Goal: Task Accomplishment & Management: Complete application form

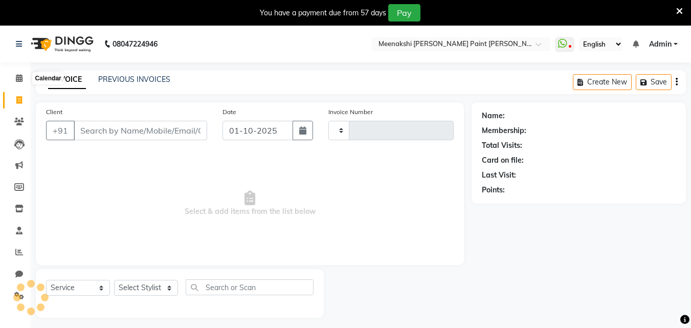
select select "service"
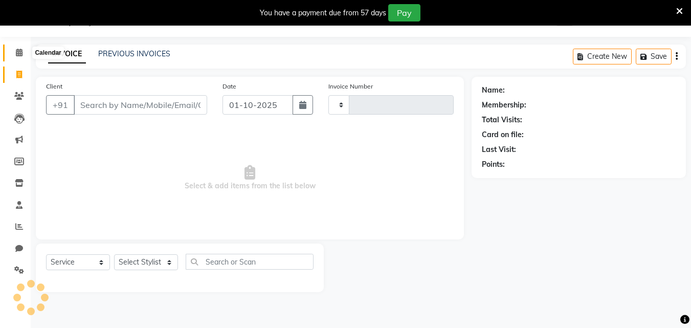
click at [22, 58] on span at bounding box center [19, 53] width 18 height 12
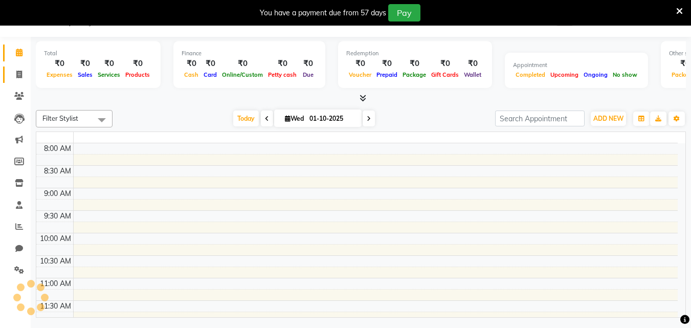
click at [25, 80] on link "Invoice" at bounding box center [15, 75] width 25 height 17
select select "service"
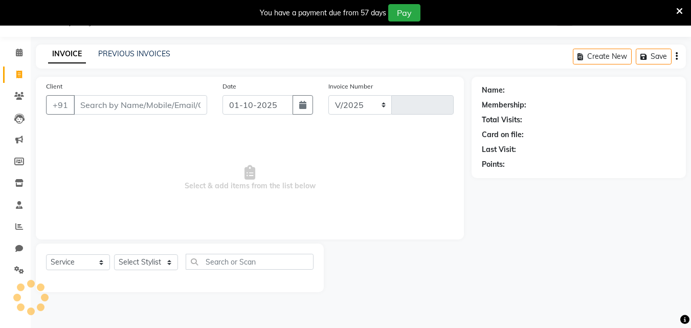
click at [111, 111] on input "Client" at bounding box center [141, 104] width 134 height 19
select select "8161"
type input "0484"
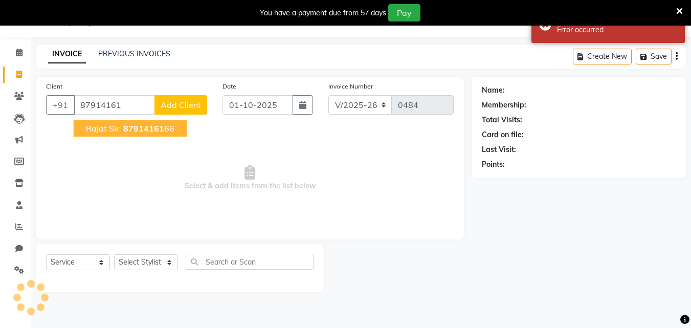
click at [94, 126] on span "rajat sir" at bounding box center [102, 128] width 33 height 10
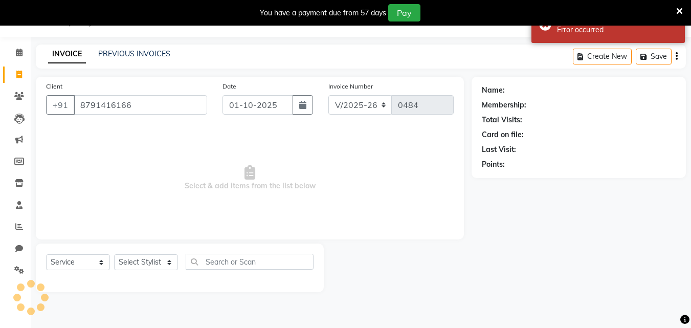
type input "8791416166"
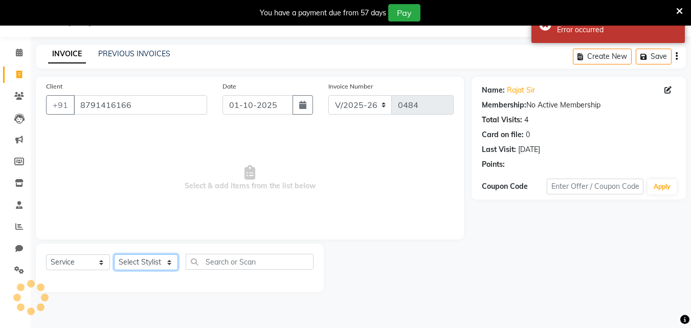
click at [156, 262] on select "Select Stylist" at bounding box center [146, 262] width 64 height 16
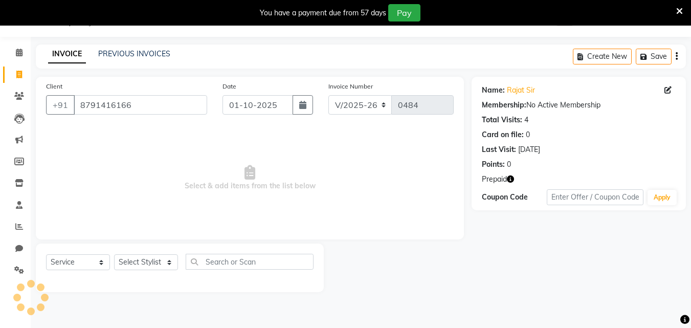
click at [512, 176] on icon "button" at bounding box center [510, 179] width 7 height 7
click at [165, 261] on select "Select Stylist" at bounding box center [146, 262] width 64 height 16
click at [156, 260] on select "Select Stylist" at bounding box center [146, 262] width 64 height 16
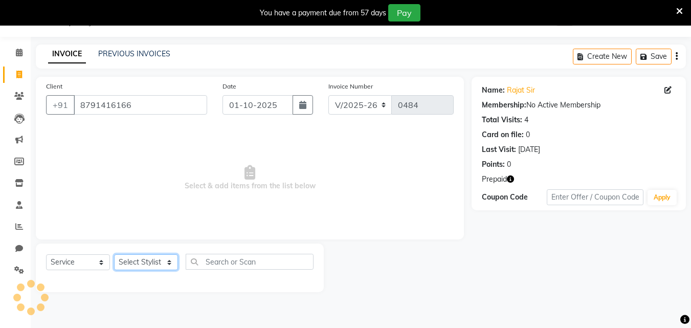
click at [156, 260] on select "Select Stylist" at bounding box center [146, 262] width 64 height 16
click at [156, 259] on select "Select Stylist" at bounding box center [146, 262] width 64 height 16
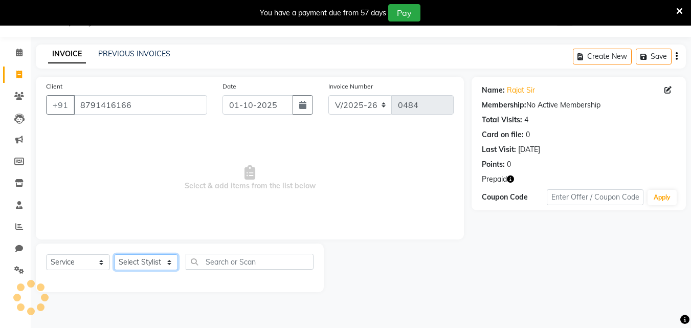
click at [156, 259] on select "Select Stylist" at bounding box center [146, 262] width 64 height 16
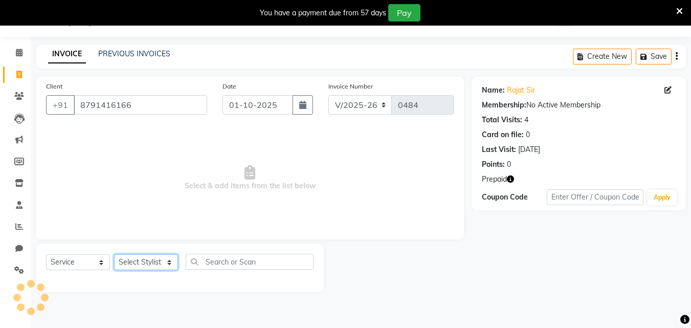
click at [156, 259] on select "Select Stylist" at bounding box center [146, 262] width 64 height 16
click at [167, 267] on select "Select Stylist [PERSON_NAME] counter [PERSON_NAME] [PERSON_NAME] [MEDICAL_DATA]…" at bounding box center [146, 262] width 64 height 16
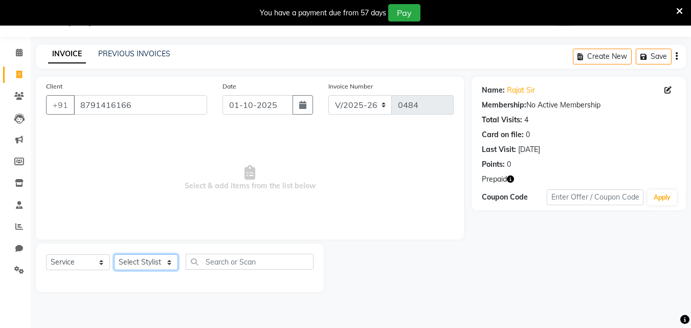
select select "77146"
click at [114, 254] on select "Select Stylist [PERSON_NAME] counter [PERSON_NAME] [PERSON_NAME] [MEDICAL_DATA]…" at bounding box center [146, 262] width 64 height 16
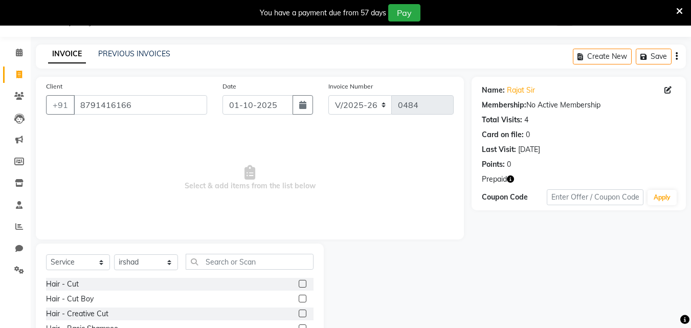
click at [299, 298] on label at bounding box center [303, 299] width 8 height 8
click at [299, 298] on input "checkbox" at bounding box center [302, 299] width 7 height 7
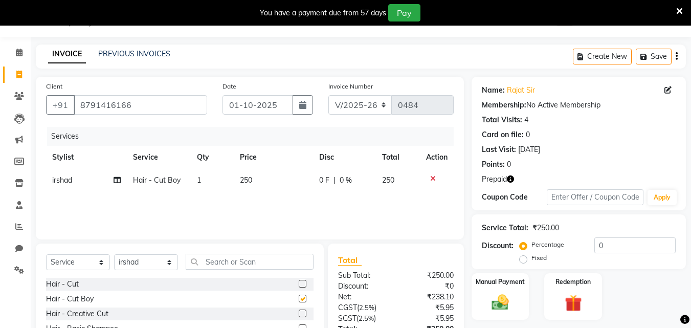
checkbox input "false"
click at [506, 293] on img at bounding box center [500, 302] width 29 height 20
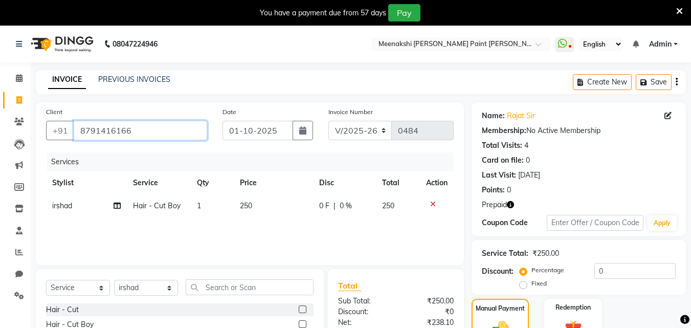
click at [150, 131] on input "8791416166" at bounding box center [141, 130] width 134 height 19
click at [107, 129] on input "8791416166" at bounding box center [141, 130] width 134 height 19
click at [109, 129] on input "8791416166" at bounding box center [141, 130] width 134 height 19
click at [120, 130] on input "8791416166" at bounding box center [141, 130] width 134 height 19
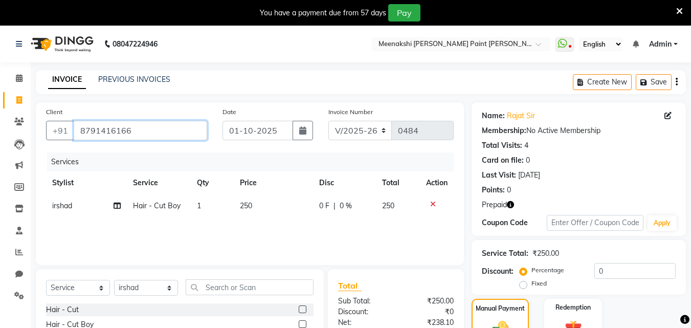
click at [122, 129] on input "8791416166" at bounding box center [141, 130] width 134 height 19
click at [125, 129] on input "8791416166" at bounding box center [141, 130] width 134 height 19
click at [127, 129] on input "8791416166" at bounding box center [141, 130] width 134 height 19
drag, startPoint x: 128, startPoint y: 130, endPoint x: 135, endPoint y: 132, distance: 6.7
click at [134, 132] on input "8791416166" at bounding box center [141, 130] width 134 height 19
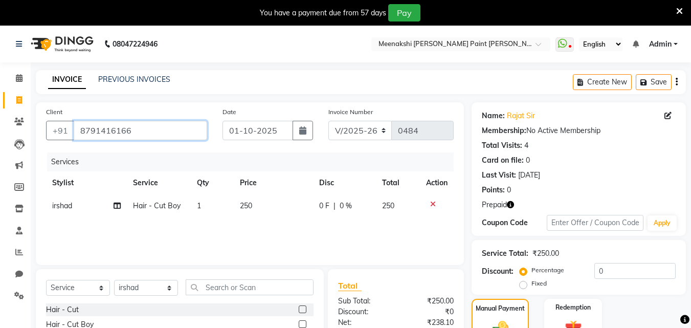
drag, startPoint x: 145, startPoint y: 131, endPoint x: 150, endPoint y: 133, distance: 5.5
click at [149, 133] on input "8791416166" at bounding box center [141, 130] width 134 height 19
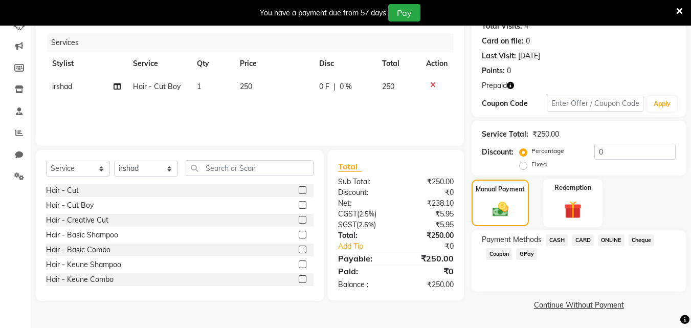
click at [574, 200] on img at bounding box center [573, 210] width 29 height 22
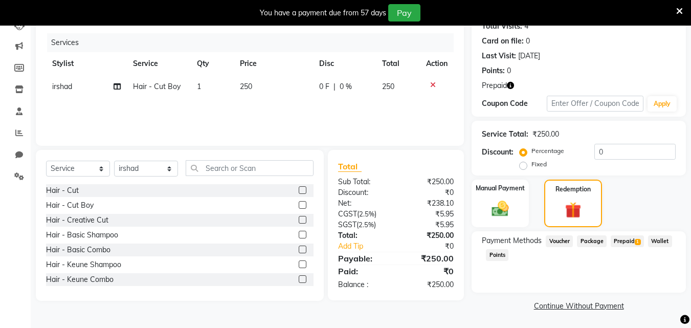
click at [625, 244] on span "Prepaid 1" at bounding box center [627, 241] width 33 height 12
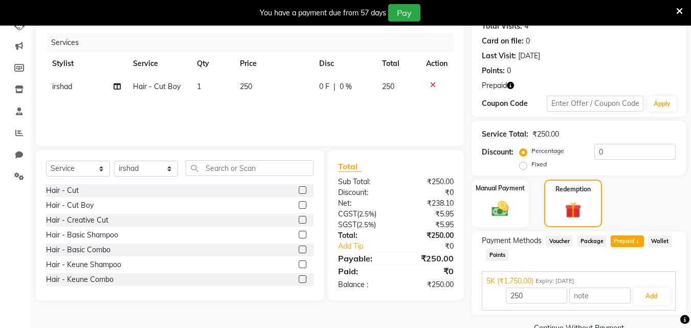
scroll to position [142, 0]
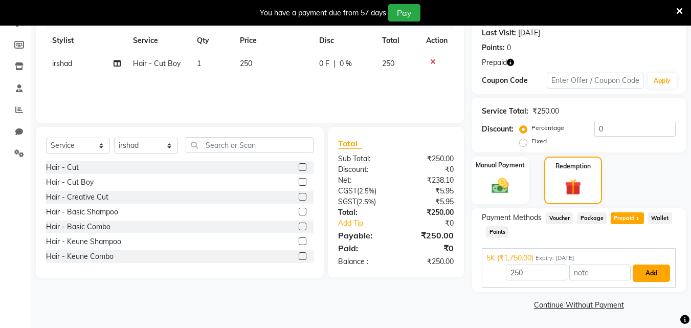
click at [655, 274] on button "Add" at bounding box center [651, 273] width 37 height 17
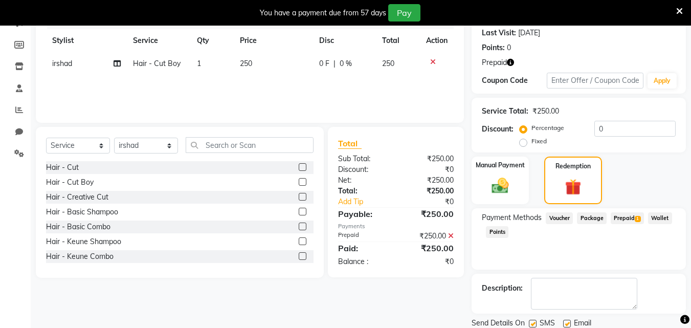
scroll to position [178, 0]
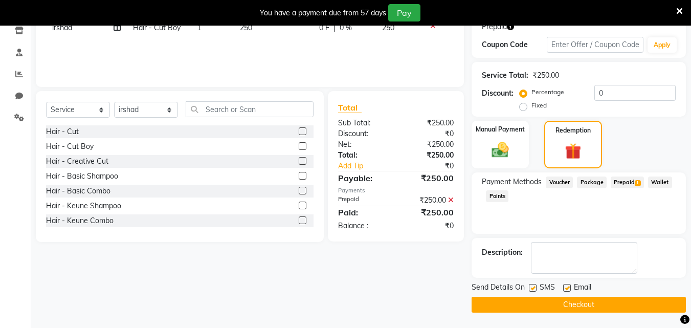
click at [655, 302] on button "Checkout" at bounding box center [579, 305] width 214 height 16
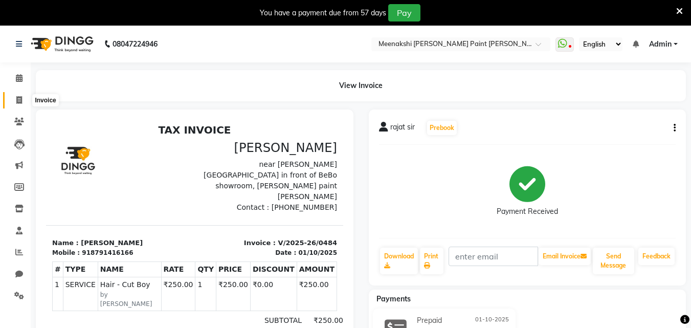
click at [18, 100] on icon at bounding box center [19, 100] width 6 height 8
select select "service"
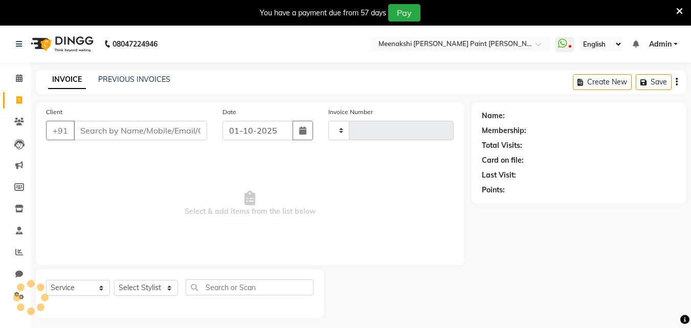
scroll to position [26, 0]
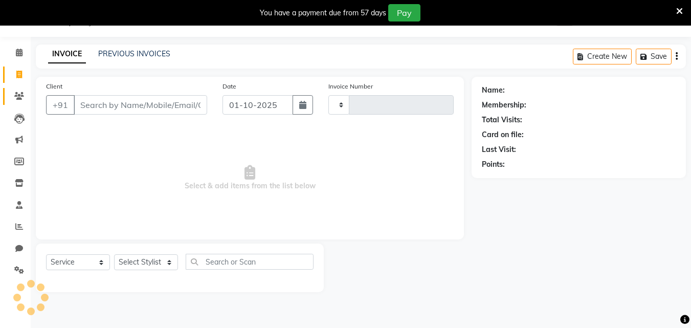
type input "0485"
select select "8161"
